Goal: Task Accomplishment & Management: Complete application form

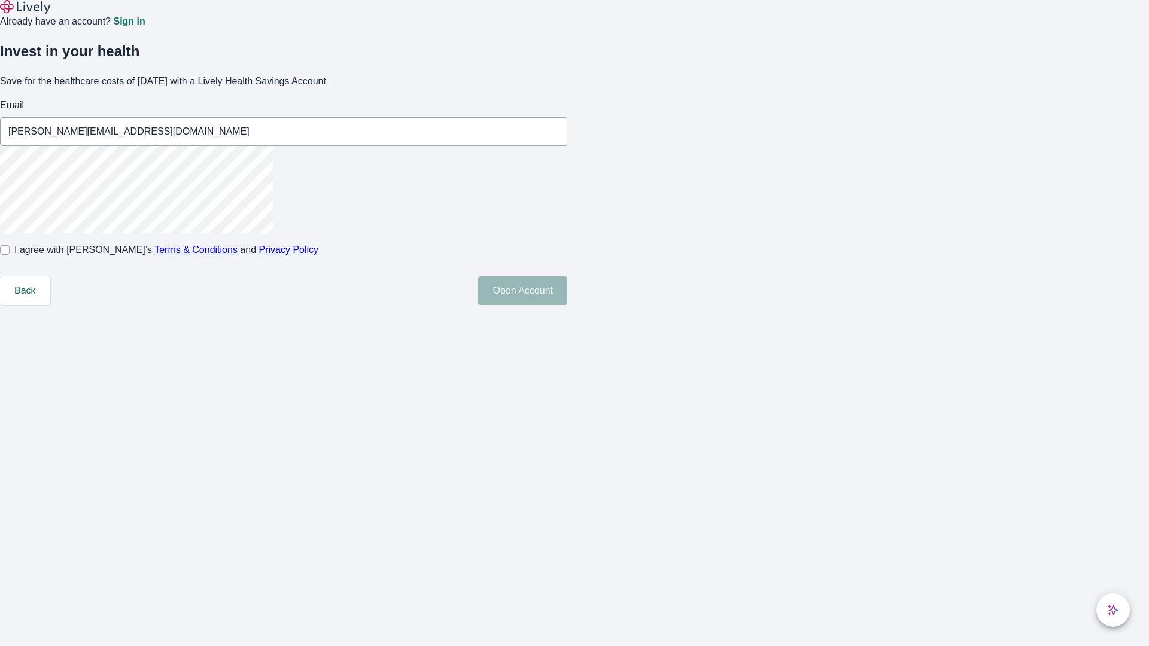
click at [10, 255] on input "I agree with Lively’s Terms & Conditions and Privacy Policy" at bounding box center [5, 250] width 10 height 10
checkbox input "true"
click at [567, 305] on button "Open Account" at bounding box center [522, 290] width 89 height 29
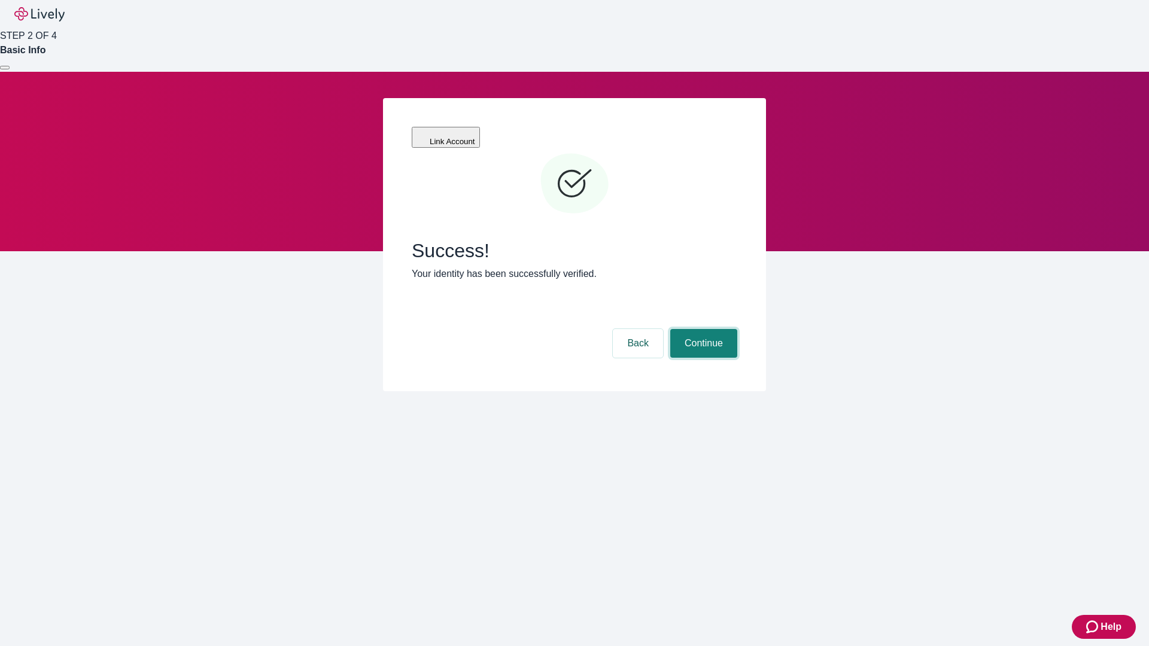
click at [702, 329] on button "Continue" at bounding box center [703, 343] width 67 height 29
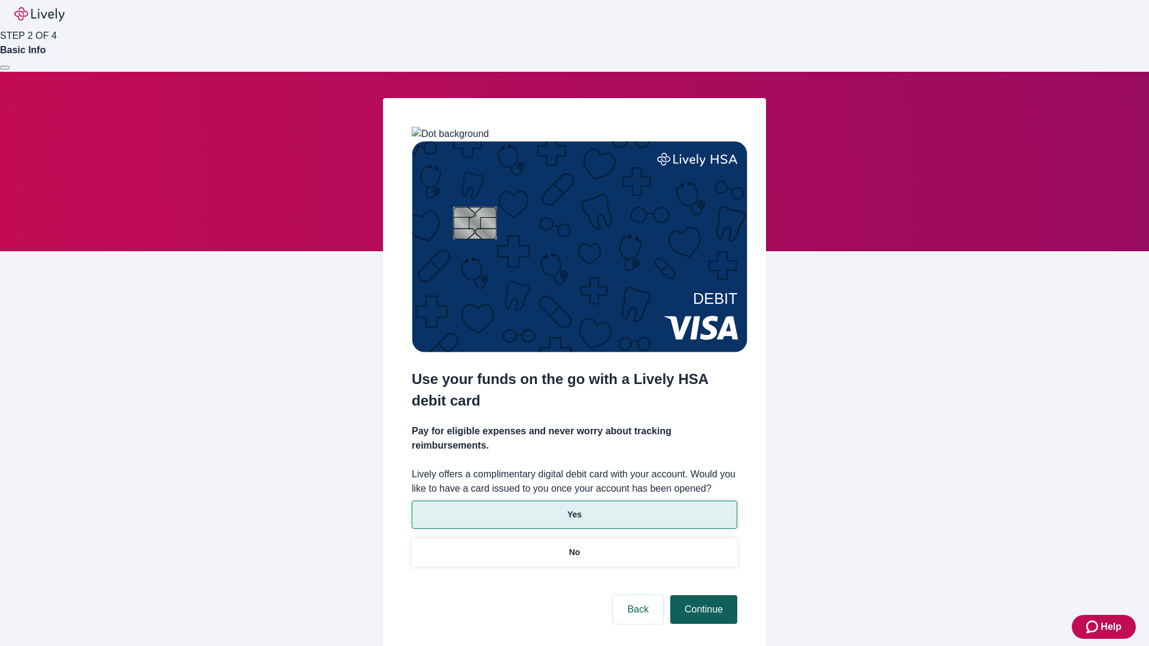
click at [574, 509] on p "Yes" at bounding box center [574, 515] width 14 height 13
click at [702, 595] on button "Continue" at bounding box center [703, 609] width 67 height 29
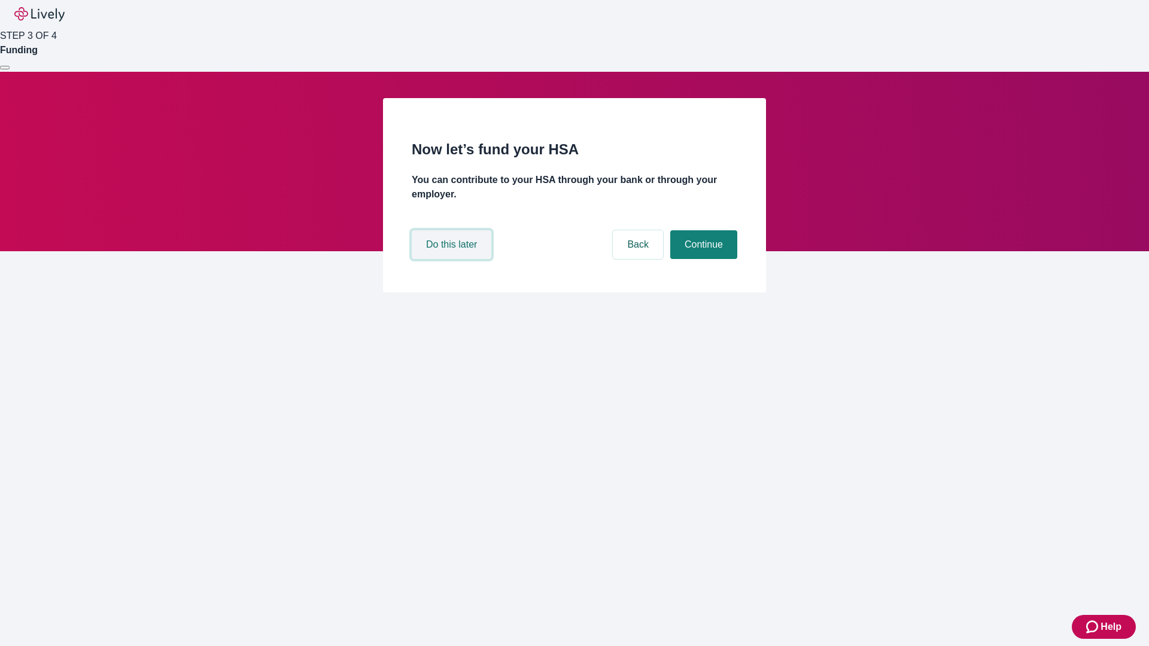
click at [453, 259] on button "Do this later" at bounding box center [452, 244] width 80 height 29
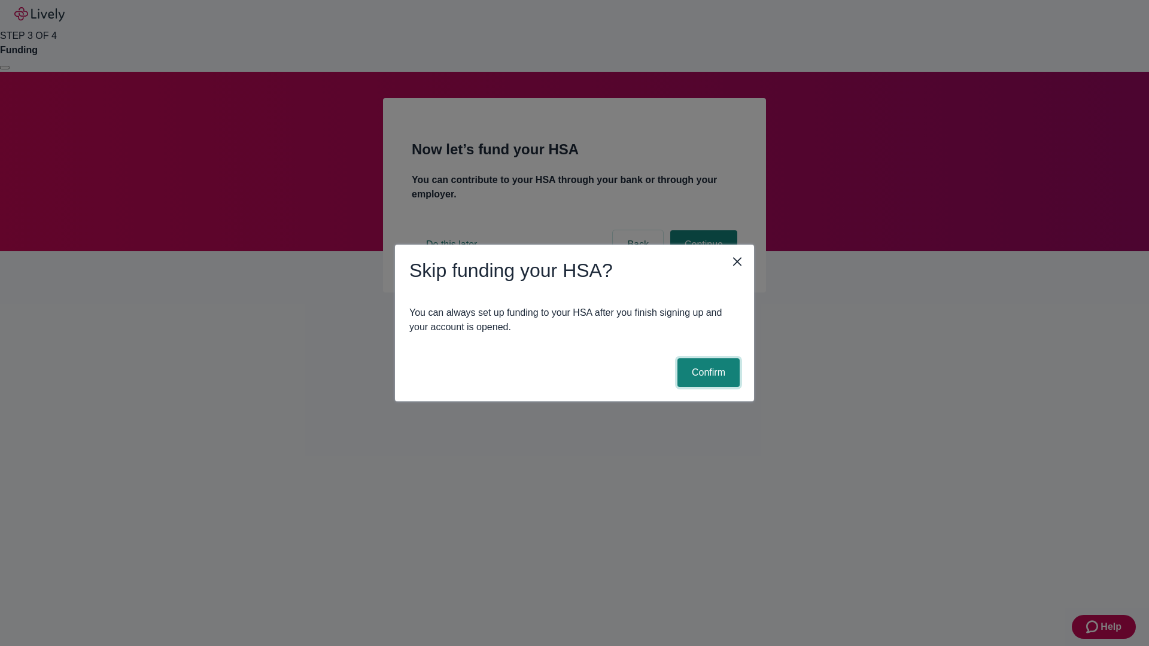
click at [707, 373] on button "Confirm" at bounding box center [708, 372] width 62 height 29
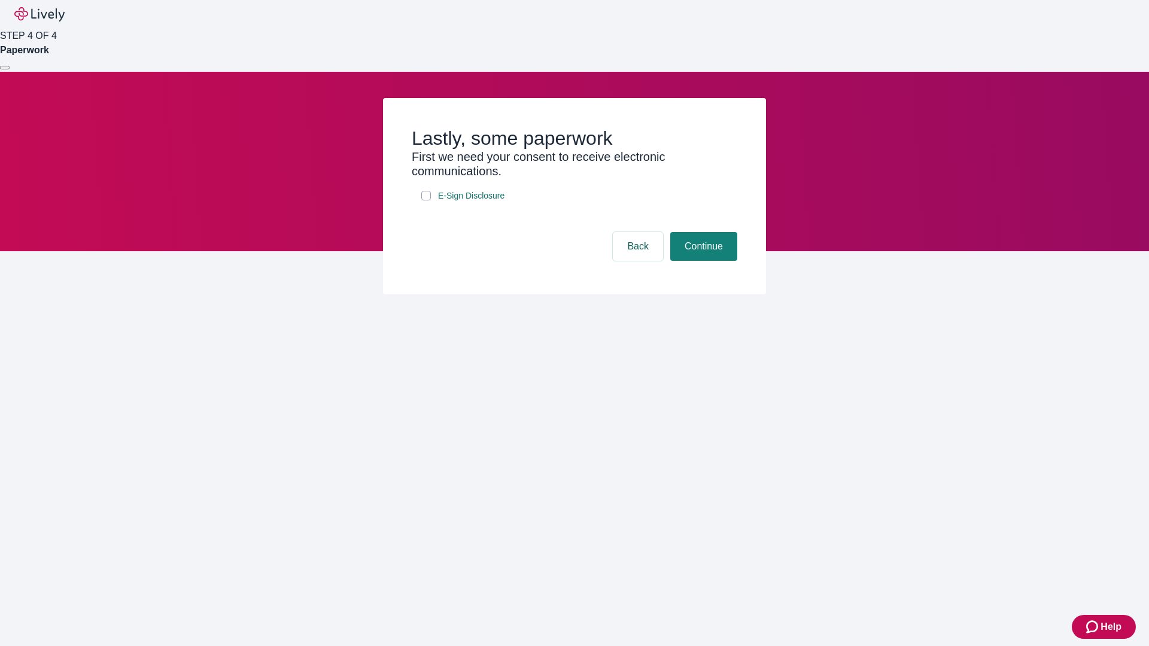
click at [426, 200] on input "E-Sign Disclosure" at bounding box center [426, 196] width 10 height 10
checkbox input "true"
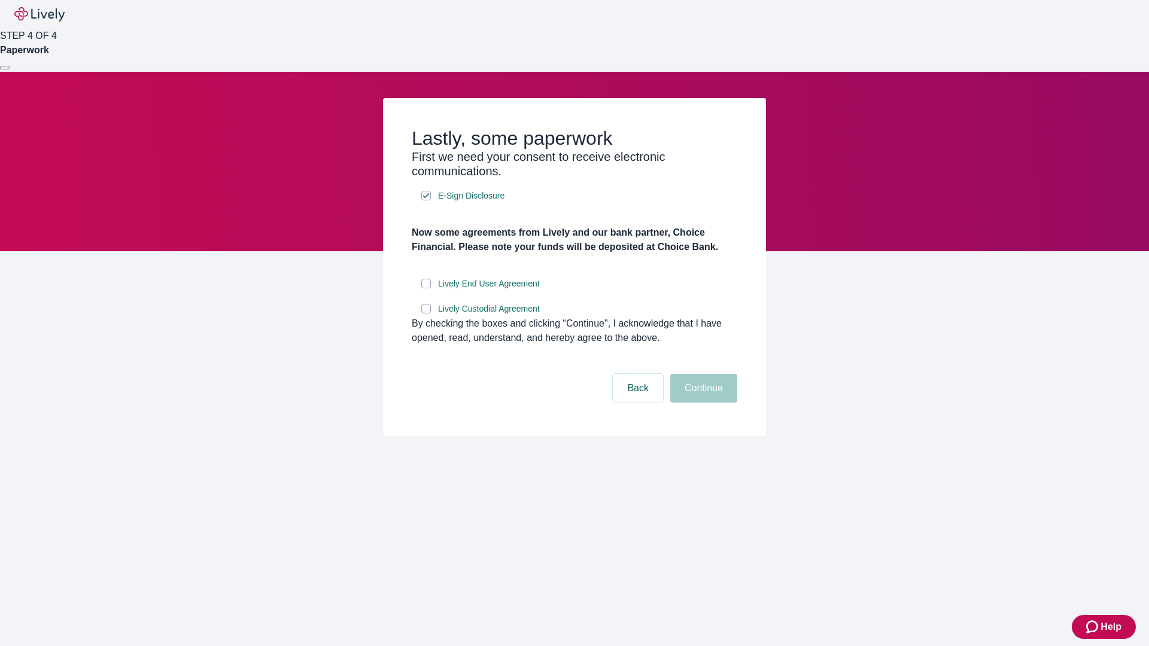
click at [426, 288] on input "Lively End User Agreement" at bounding box center [426, 284] width 10 height 10
checkbox input "true"
click at [426, 314] on input "Lively Custodial Agreement" at bounding box center [426, 309] width 10 height 10
checkbox input "true"
click at [702, 403] on button "Continue" at bounding box center [703, 388] width 67 height 29
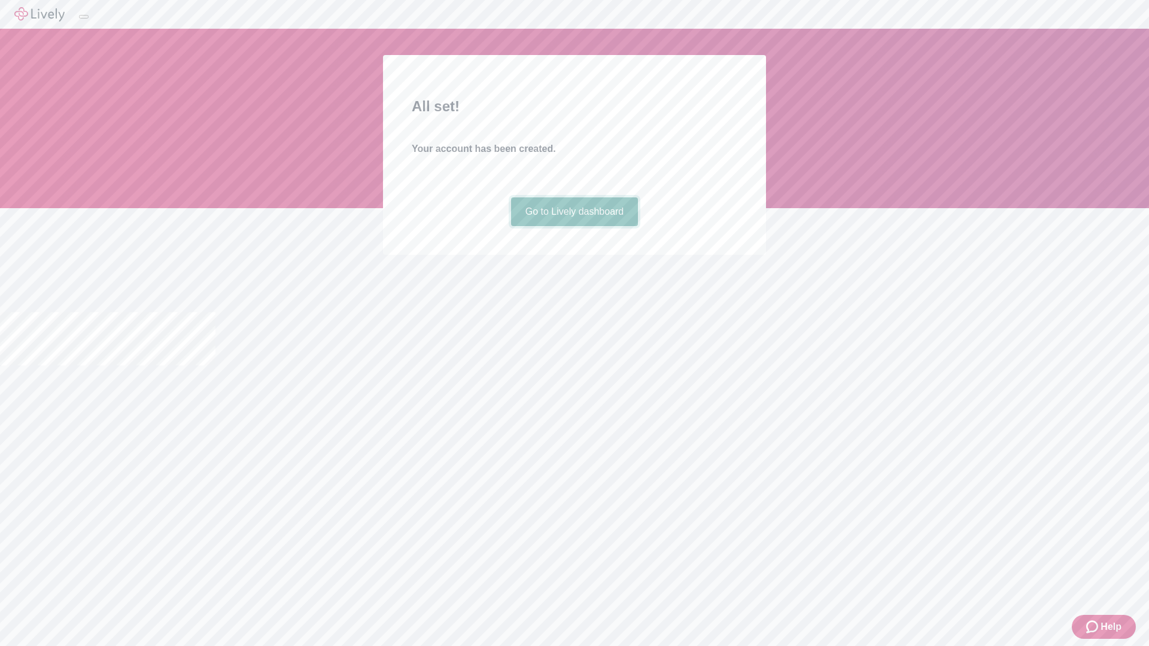
click at [574, 226] on link "Go to Lively dashboard" at bounding box center [574, 211] width 127 height 29
